Goal: Task Accomplishment & Management: Complete application form

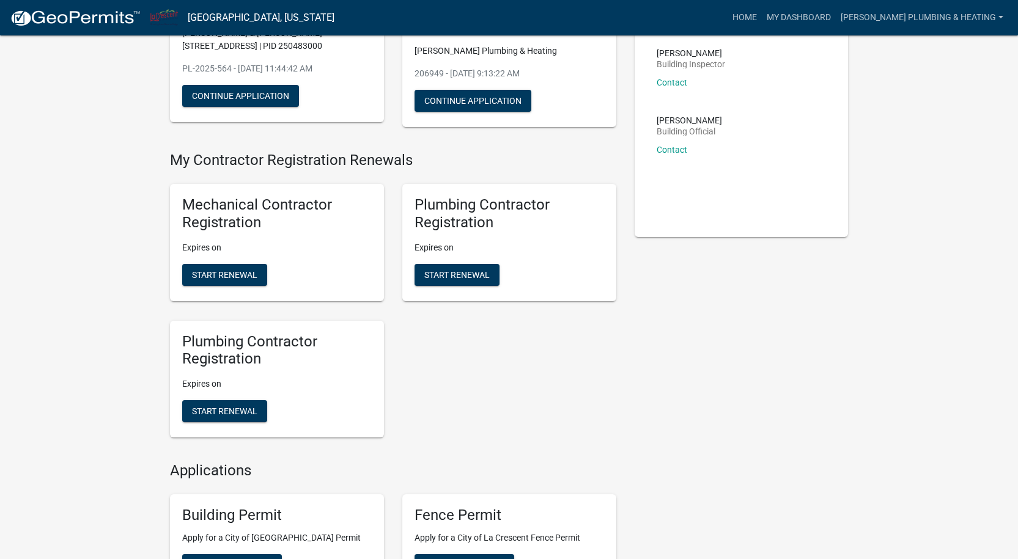
scroll to position [306, 0]
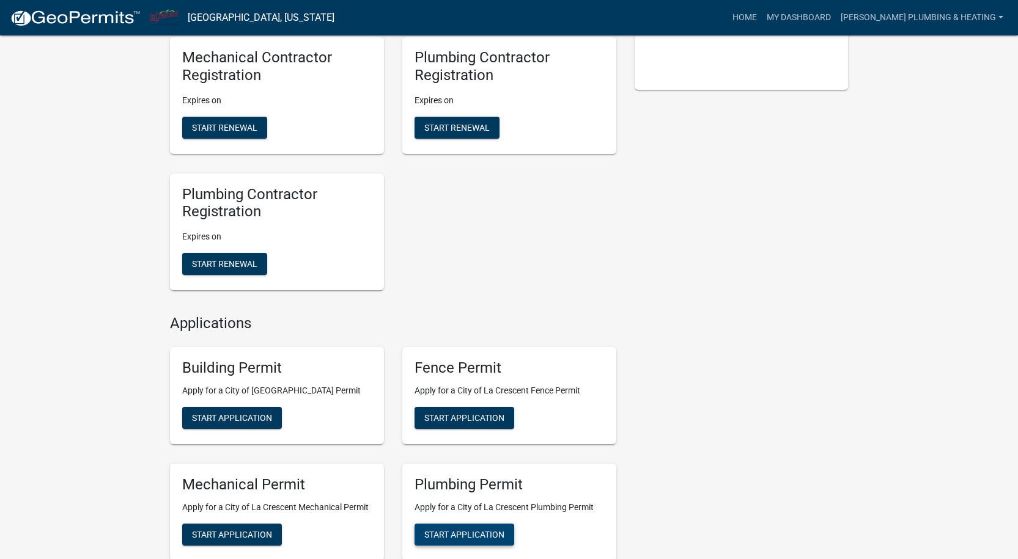
click at [466, 535] on span "Start Application" at bounding box center [464, 534] width 80 height 10
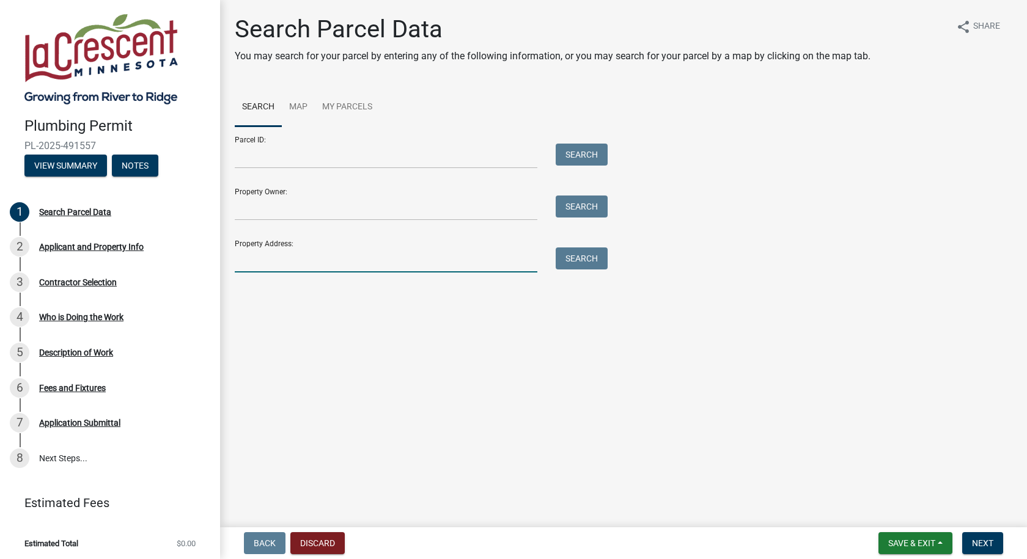
click at [320, 259] on input "Property Address:" at bounding box center [386, 260] width 303 height 25
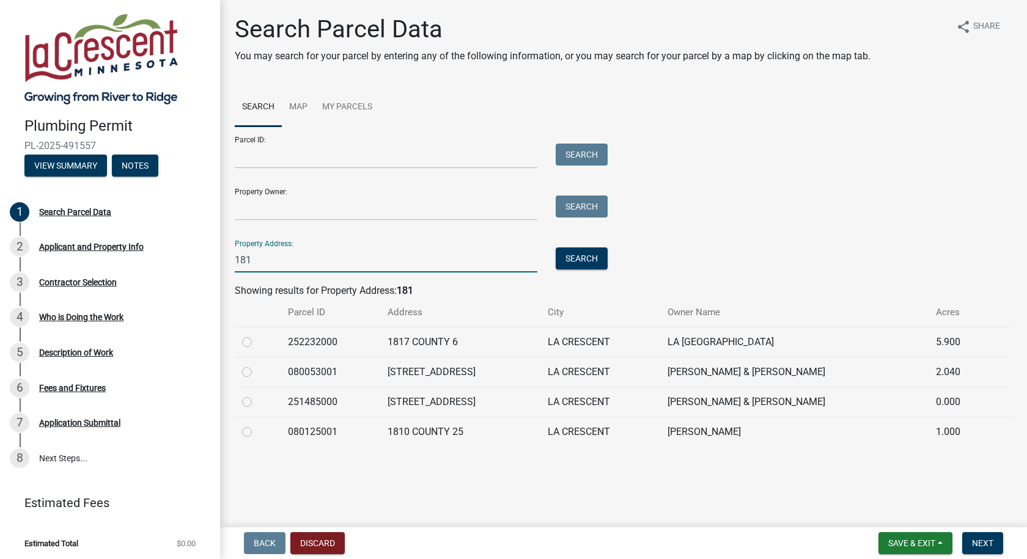
type input "181"
click at [257, 395] on label at bounding box center [257, 395] width 0 height 0
click at [257, 403] on input "radio" at bounding box center [261, 399] width 8 height 8
radio input "true"
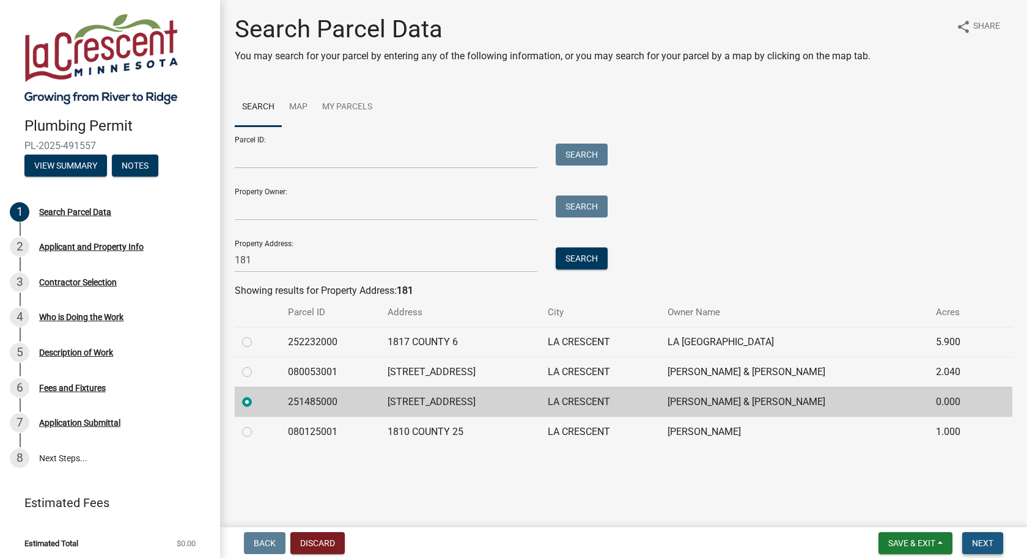
click at [985, 543] on span "Next" at bounding box center [982, 544] width 21 height 10
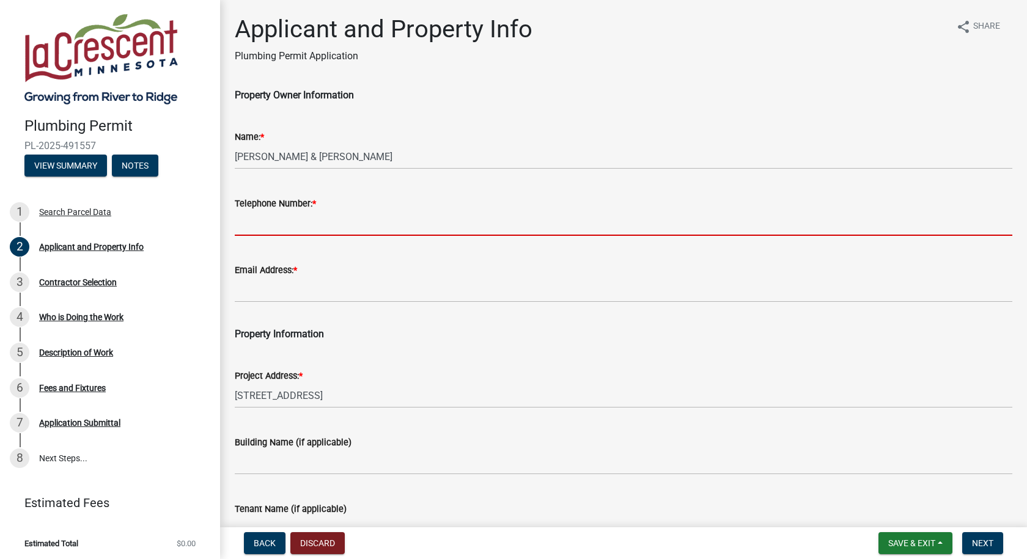
click at [334, 230] on input "Telephone Number: *" at bounding box center [624, 223] width 778 height 25
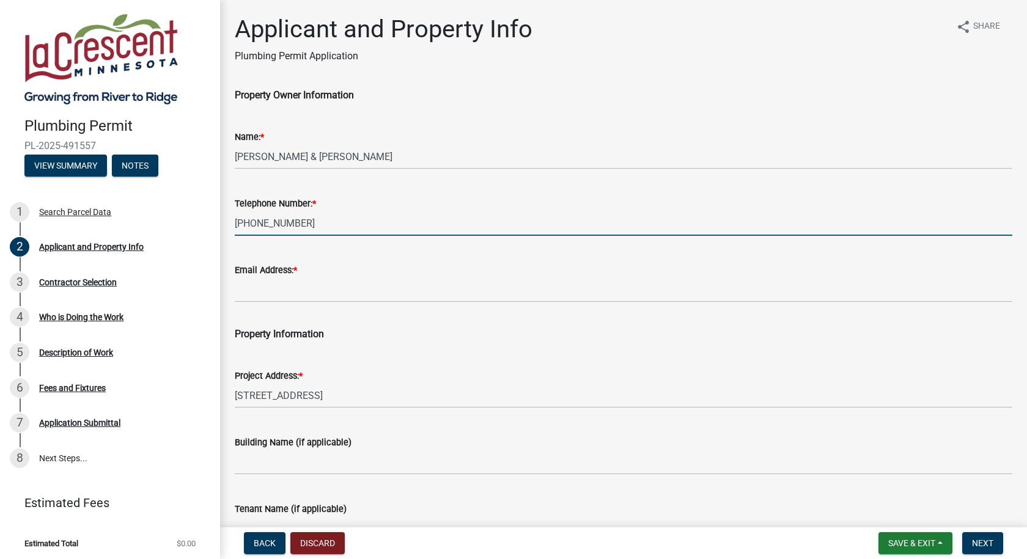
type input "[PHONE_NUMBER]"
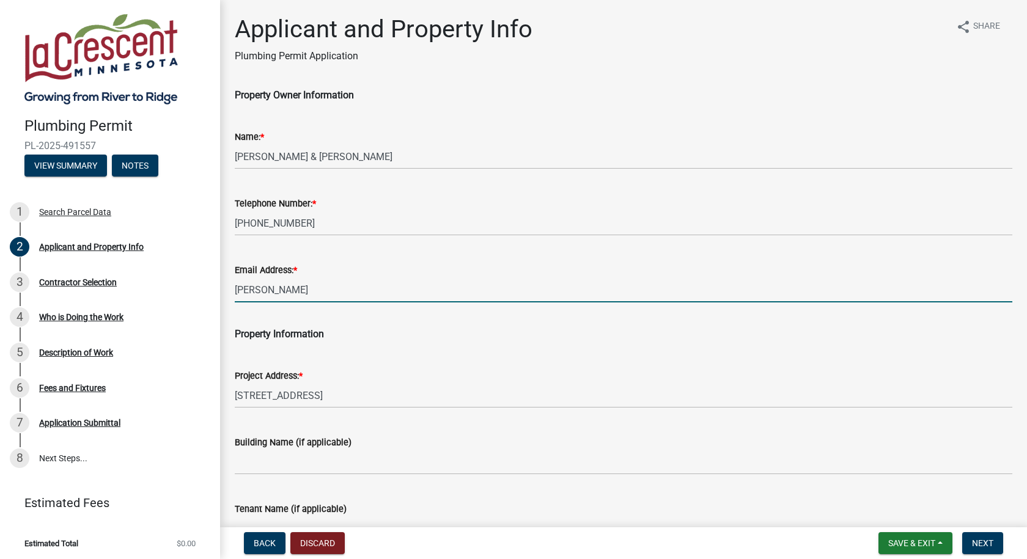
type input "[PERSON_NAME][EMAIL_ADDRESS][DOMAIN_NAME]"
click at [976, 540] on span "Next" at bounding box center [982, 544] width 21 height 10
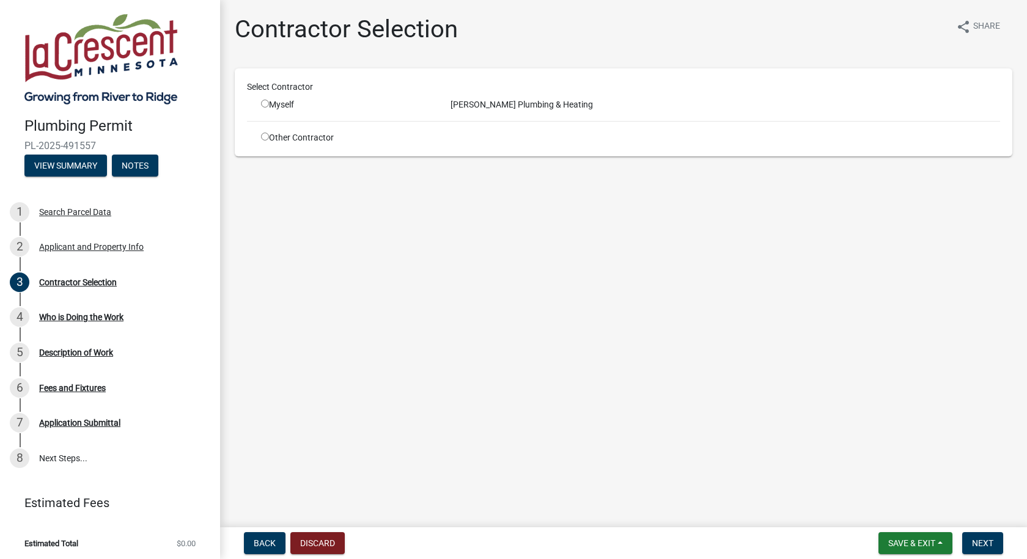
click at [478, 104] on div "[PERSON_NAME] Plumbing & Heating" at bounding box center [725, 104] width 568 height 13
click at [265, 105] on input "radio" at bounding box center [265, 104] width 8 height 8
radio input "true"
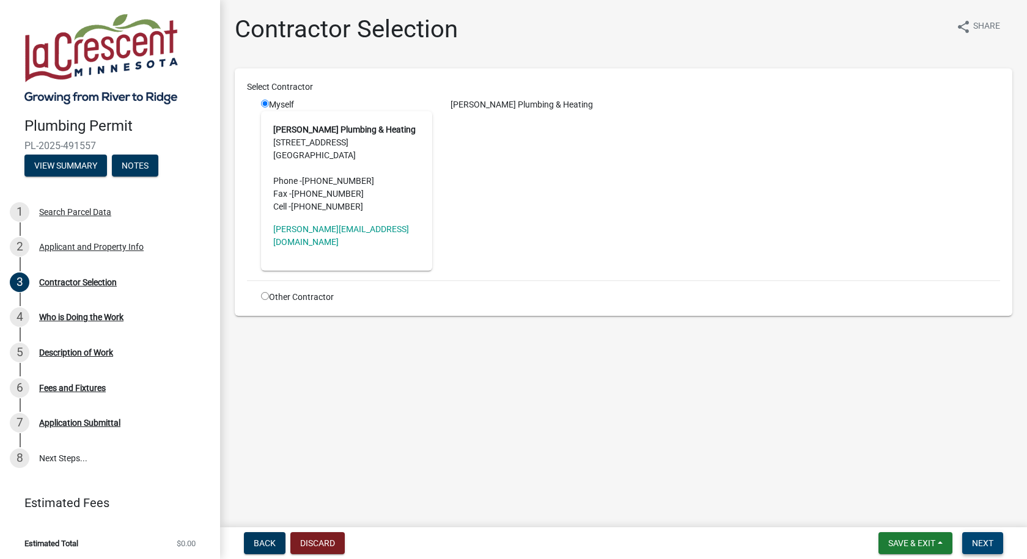
click at [986, 543] on span "Next" at bounding box center [982, 544] width 21 height 10
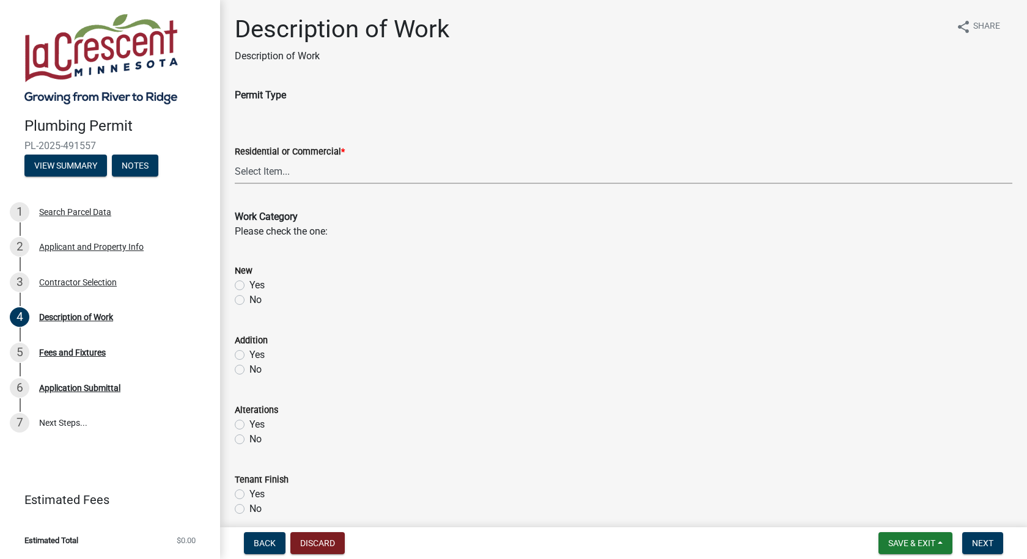
click at [380, 166] on select "Select Item... Residential Commercial" at bounding box center [624, 171] width 778 height 25
click at [235, 159] on select "Select Item... Residential Commercial" at bounding box center [624, 171] width 778 height 25
select select "59bf33d4-9d5c-4e7c-8b9a-7c1b13f00426"
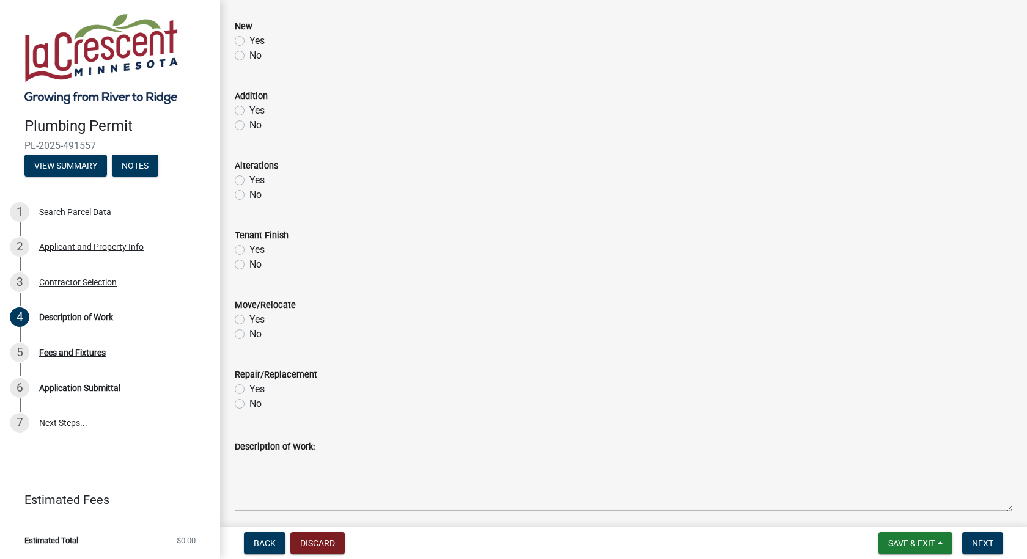
scroll to position [306, 0]
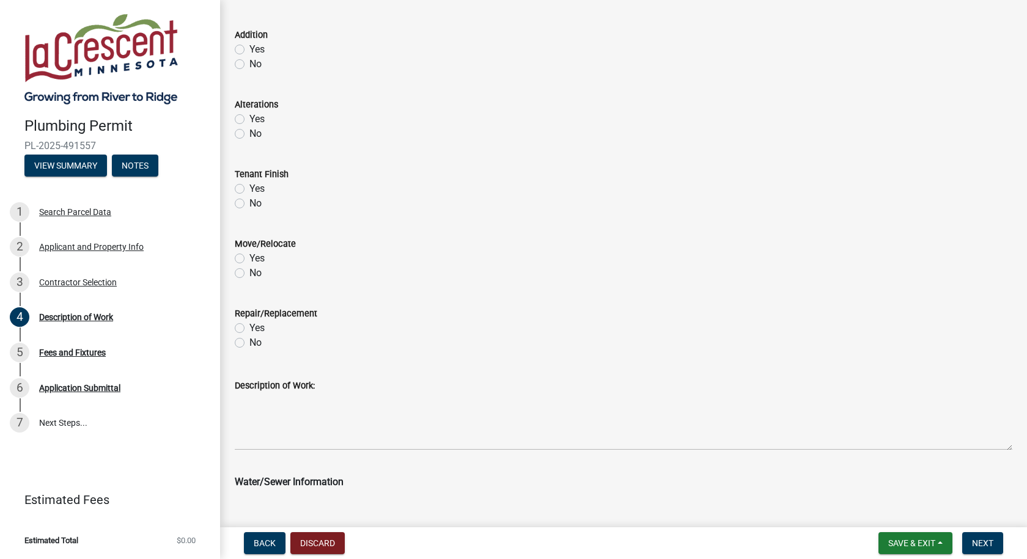
click at [249, 328] on label "Yes" at bounding box center [256, 328] width 15 height 15
click at [249, 328] on input "Yes" at bounding box center [253, 325] width 8 height 8
radio input "true"
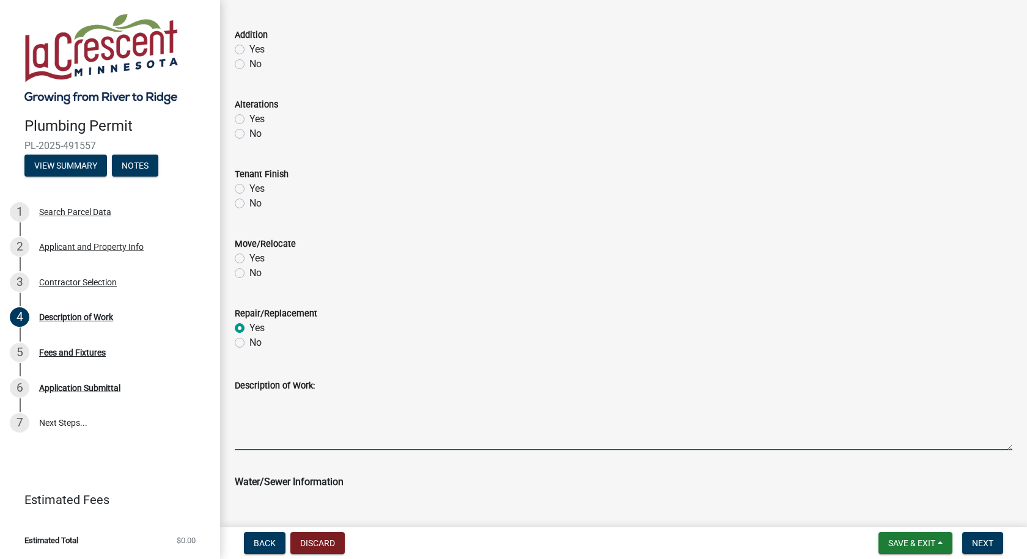
click at [353, 428] on textarea "Description of Work:" at bounding box center [624, 421] width 778 height 57
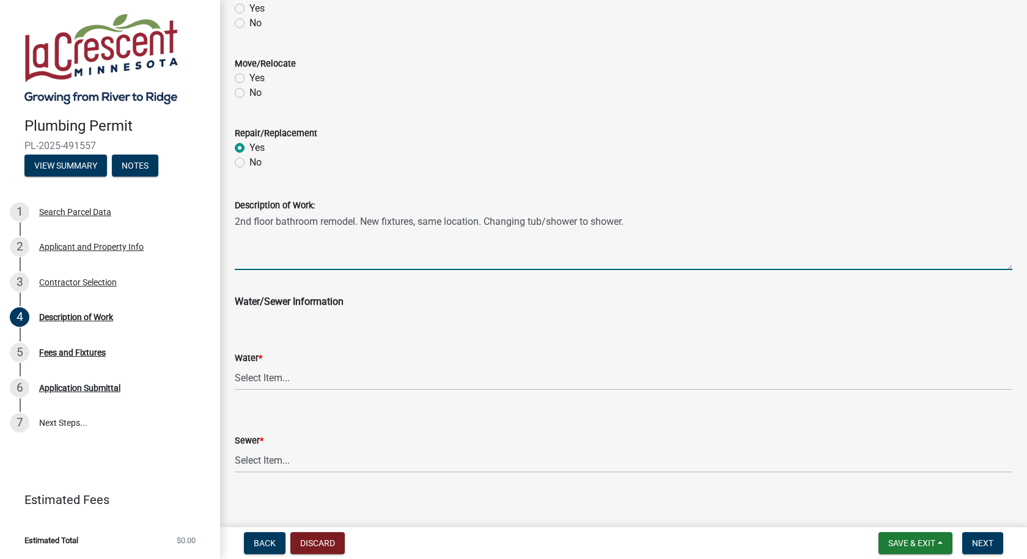
scroll to position [489, 0]
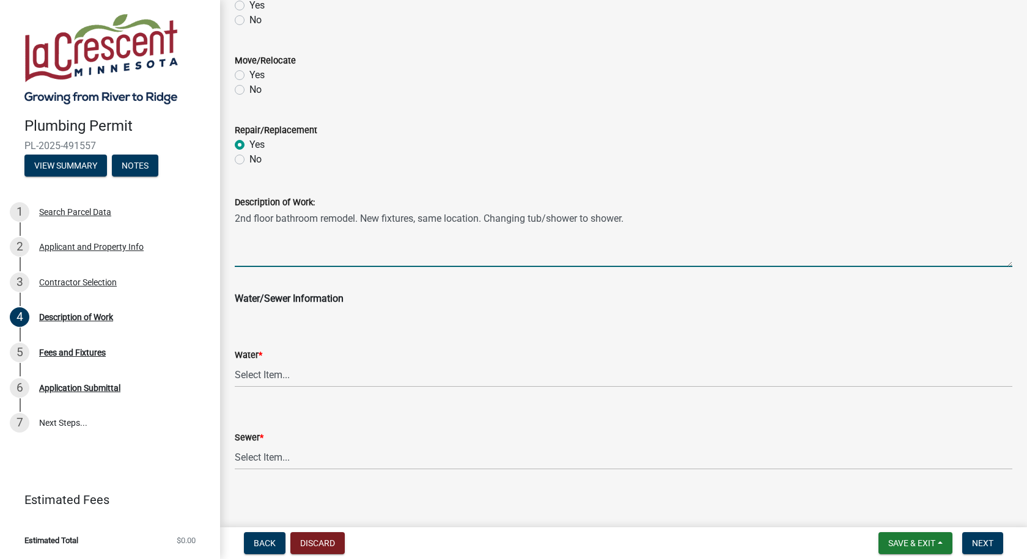
type textarea "2nd floor bathroom remodel. New fixtures, same location. Changing tub/shower to…"
click at [384, 378] on select "Select Item... City Water Well" at bounding box center [624, 374] width 778 height 25
click at [235, 362] on select "Select Item... City Water Well" at bounding box center [624, 374] width 778 height 25
select select "28f4028a-693d-415b-8130-38cfe69d94b3"
drag, startPoint x: 367, startPoint y: 444, endPoint x: 363, endPoint y: 450, distance: 7.7
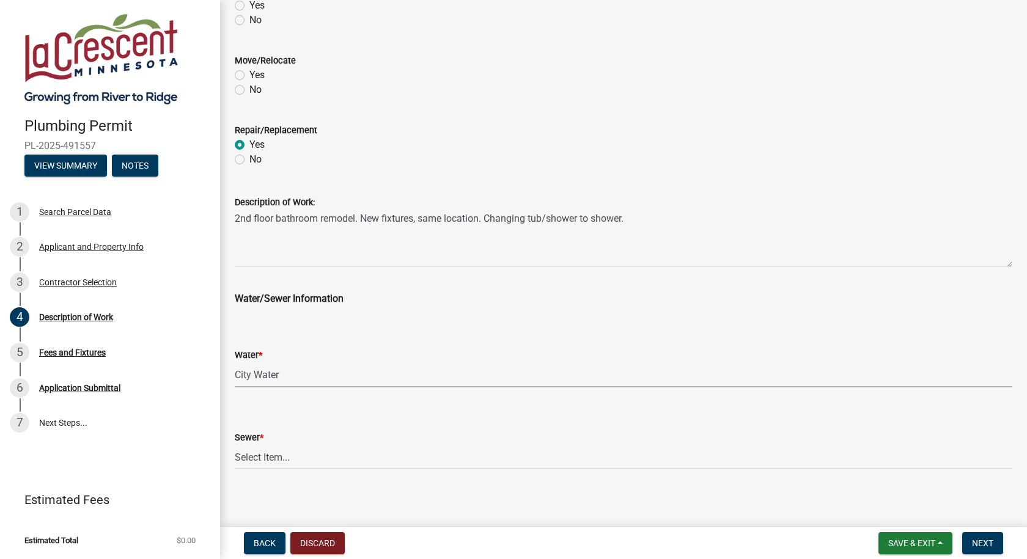
click at [366, 447] on div "Sewer * Select Item... City Sewer Septic" at bounding box center [624, 450] width 778 height 40
click at [362, 460] on select "Select Item... City Sewer Septic" at bounding box center [624, 457] width 778 height 25
click at [235, 445] on select "Select Item... City Sewer Septic" at bounding box center [624, 457] width 778 height 25
select select "4af7cc83-1d25-4c0b-a329-4ae30bd591bb"
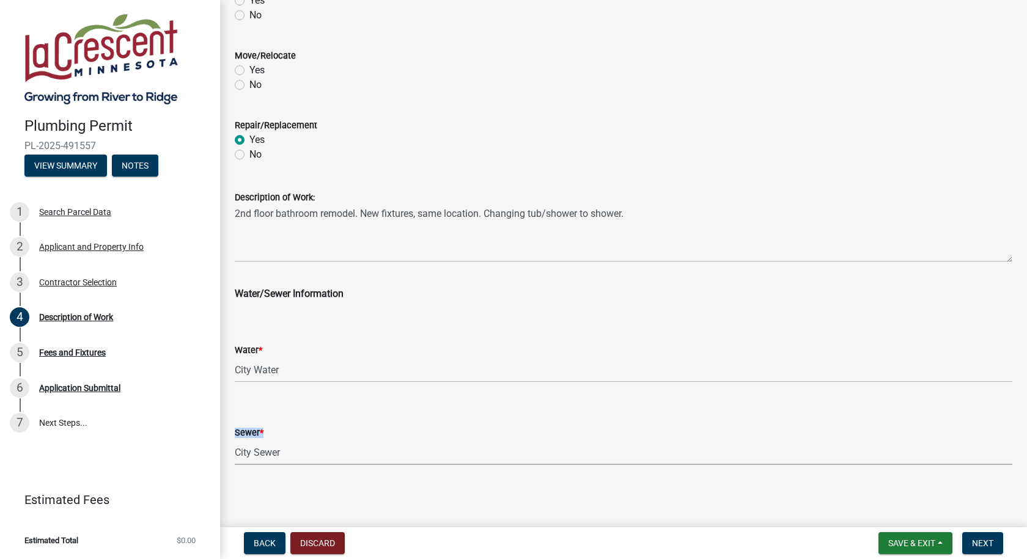
scroll to position [495, 0]
click at [996, 540] on button "Next" at bounding box center [982, 543] width 41 height 22
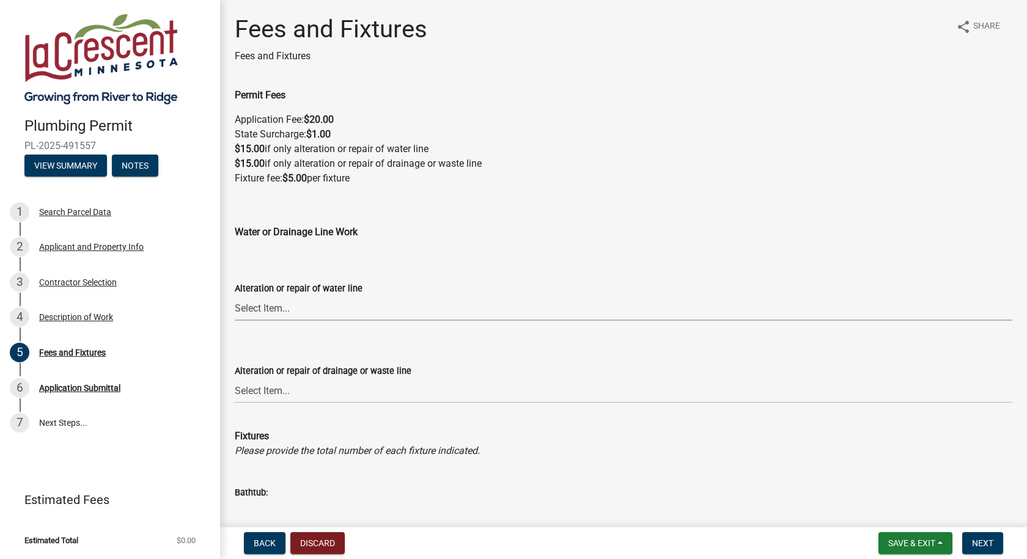
click at [311, 314] on select "Select Item... Yes No" at bounding box center [624, 308] width 778 height 25
click at [235, 296] on select "Select Item... Yes No" at bounding box center [624, 308] width 778 height 25
select select "ce2136dd-06dd-4b8b-8119-f411a511faa1"
click at [314, 389] on select "Select Item... Yes No" at bounding box center [624, 390] width 778 height 25
click at [235, 378] on select "Select Item... Yes No" at bounding box center [624, 390] width 778 height 25
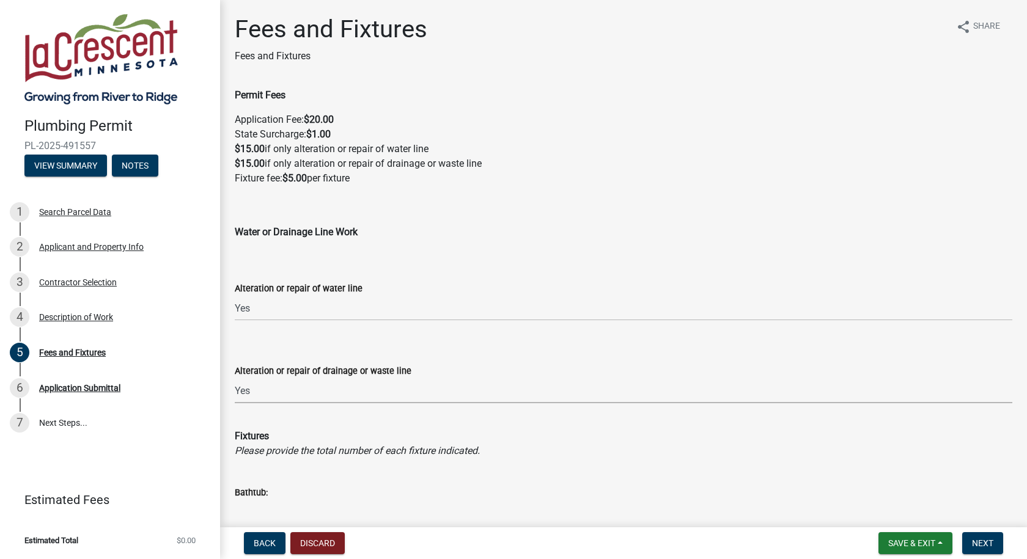
select select "188c4fdd-bc05-443c-86b2-fc298aef5405"
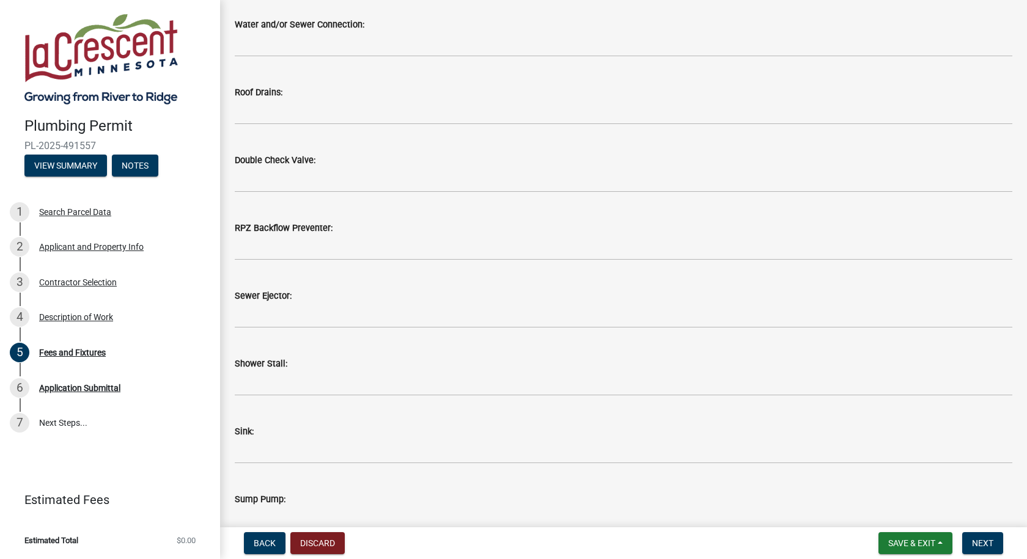
scroll to position [1284, 0]
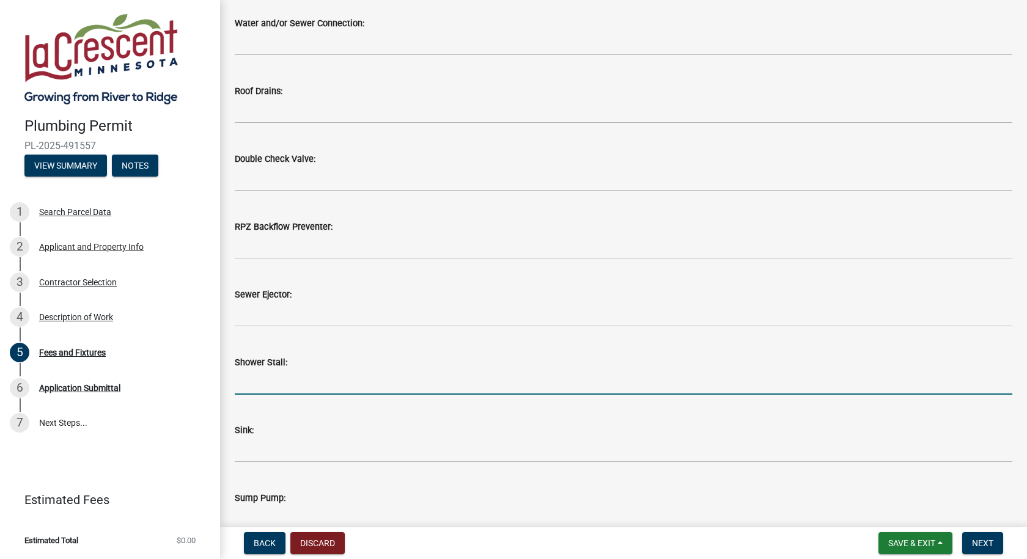
click at [303, 378] on input "text" at bounding box center [624, 382] width 778 height 25
type input "1"
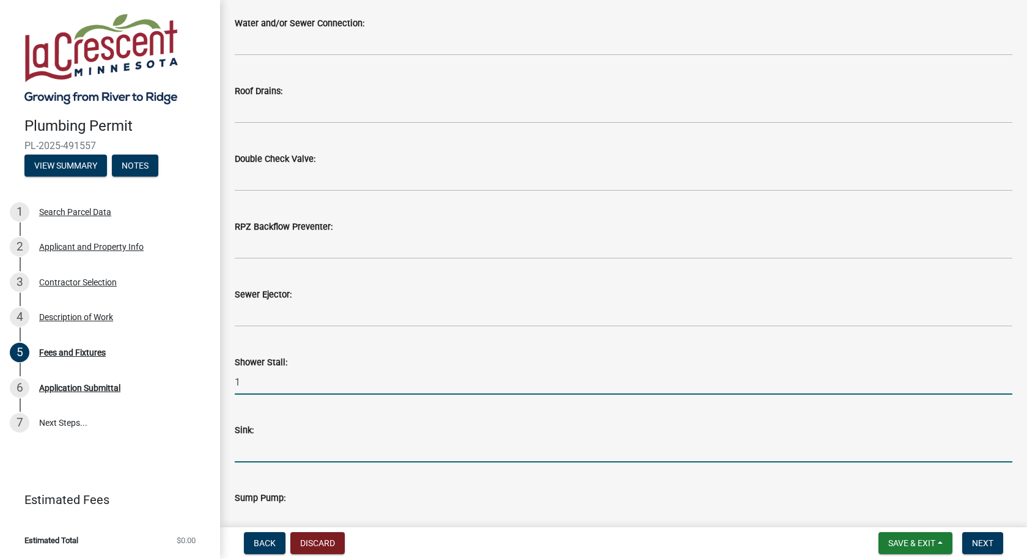
click at [292, 447] on input "text" at bounding box center [624, 450] width 778 height 25
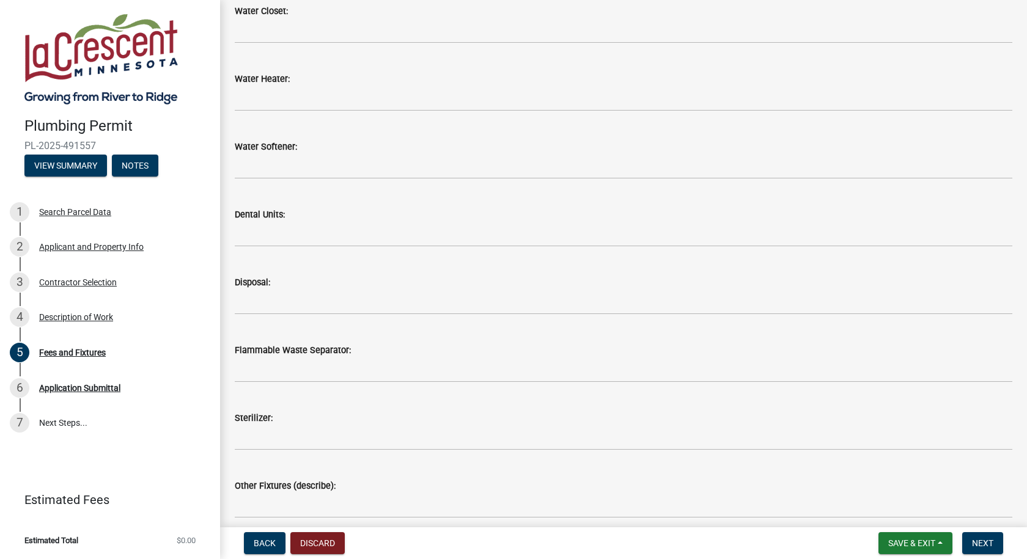
scroll to position [1905, 0]
type input "1"
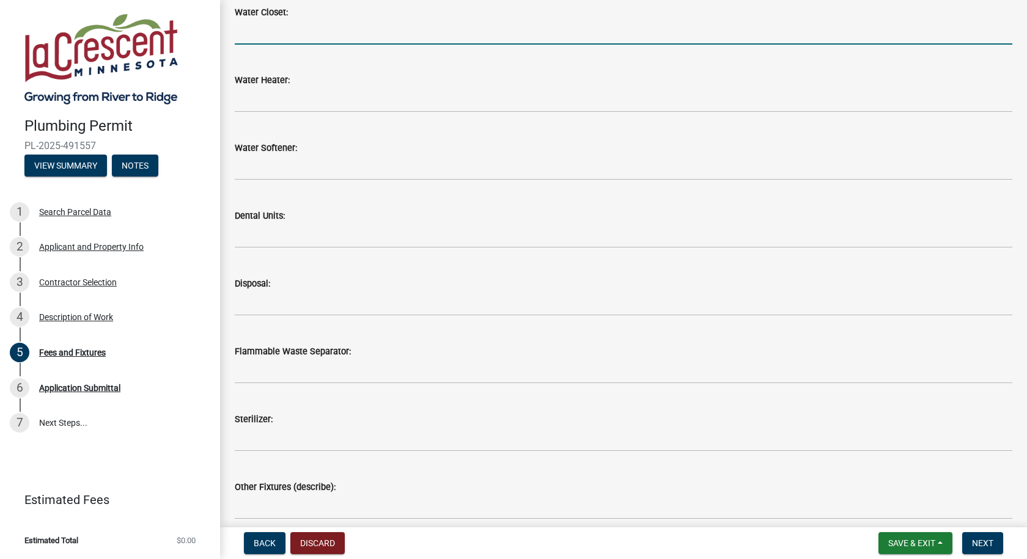
click at [298, 31] on input "text" at bounding box center [624, 32] width 778 height 25
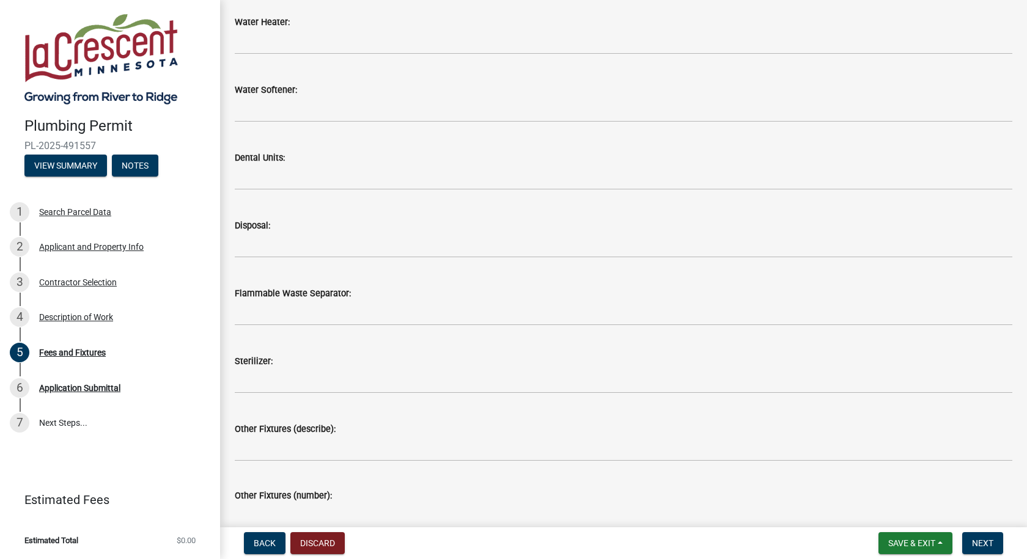
scroll to position [2027, 0]
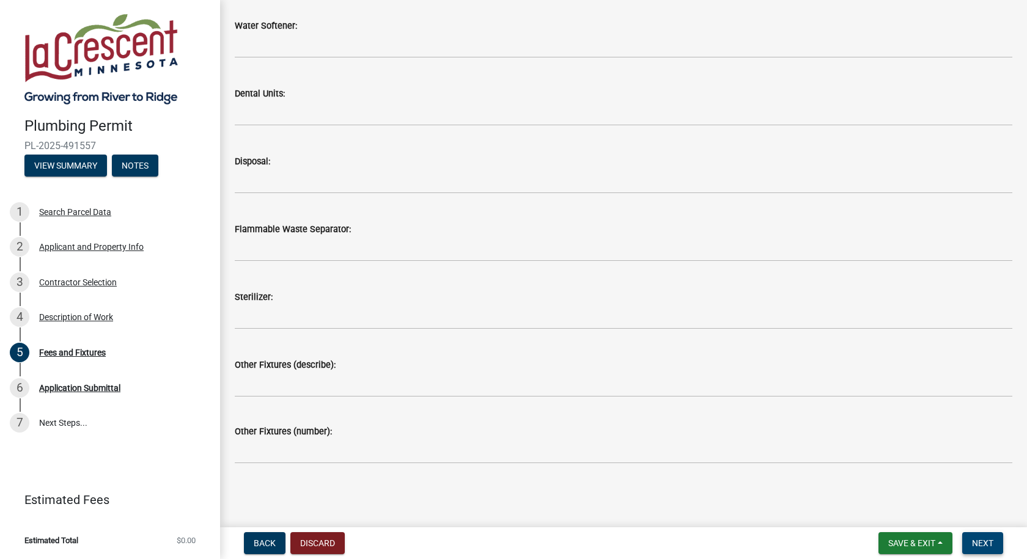
type input "1"
click at [981, 539] on span "Next" at bounding box center [982, 544] width 21 height 10
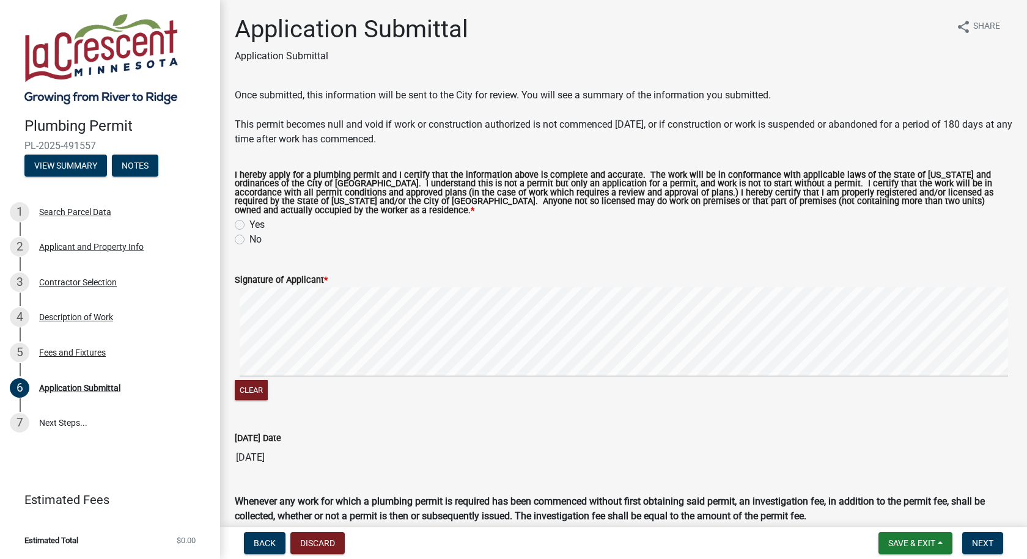
click at [249, 226] on label "Yes" at bounding box center [256, 225] width 15 height 15
click at [249, 226] on input "Yes" at bounding box center [253, 222] width 8 height 8
radio input "true"
click at [399, 383] on div "Clear" at bounding box center [624, 345] width 778 height 116
click at [990, 539] on span "Next" at bounding box center [982, 544] width 21 height 10
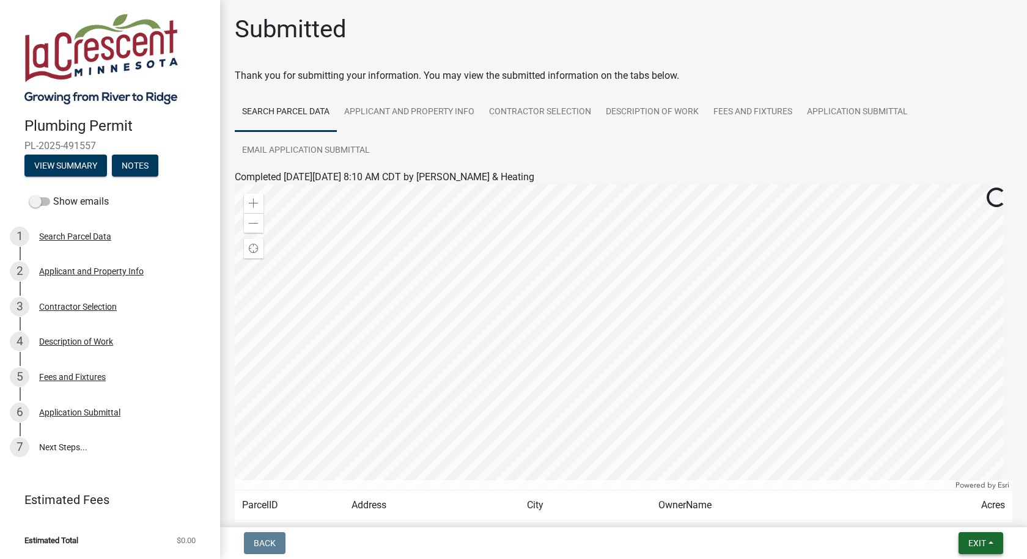
click at [974, 546] on span "Exit" at bounding box center [977, 544] width 18 height 10
click at [952, 510] on button "Save & Exit" at bounding box center [954, 511] width 98 height 29
